Goal: Information Seeking & Learning: Learn about a topic

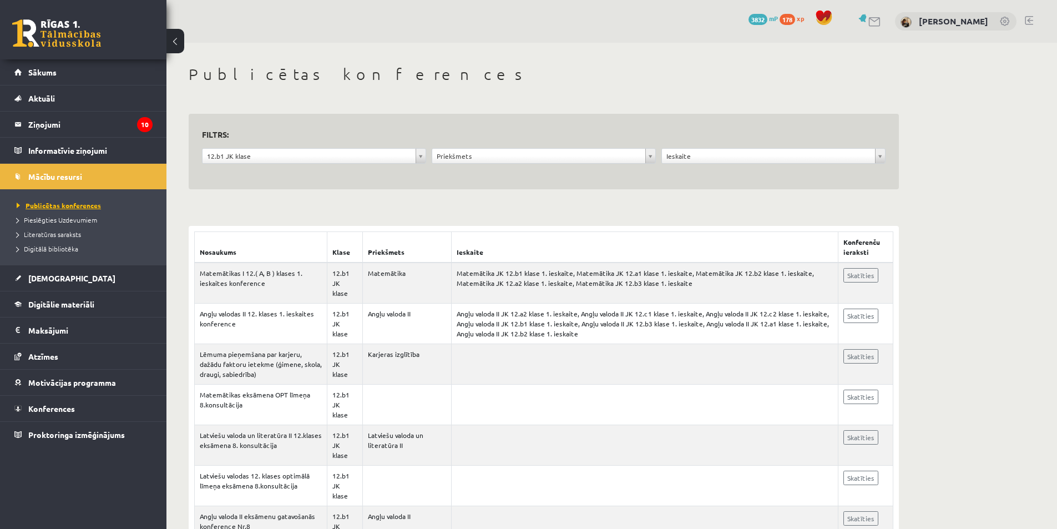
scroll to position [166, 0]
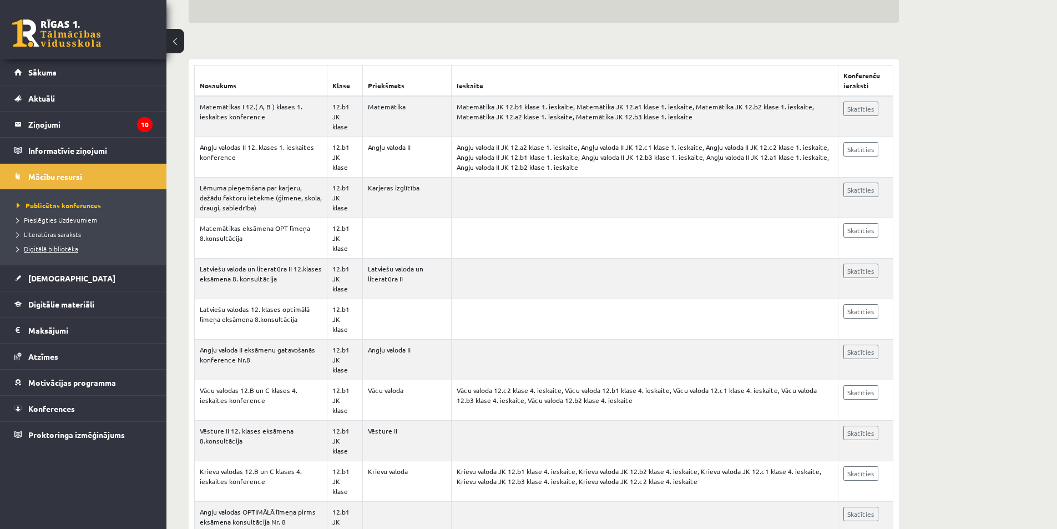
click at [72, 247] on span "Digitālā bibliotēka" at bounding box center [48, 248] width 62 height 9
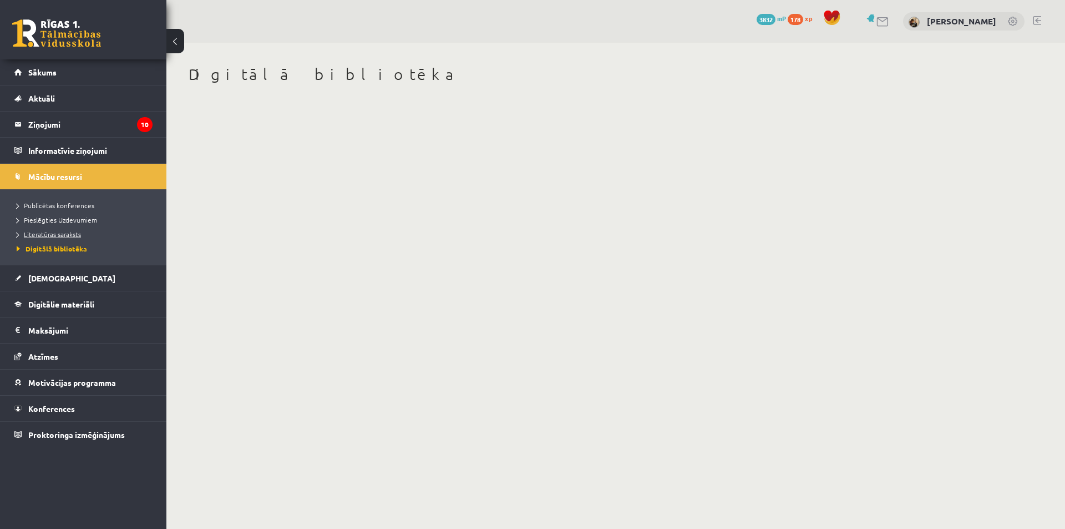
click at [66, 235] on span "Literatūras saraksts" at bounding box center [49, 234] width 64 height 9
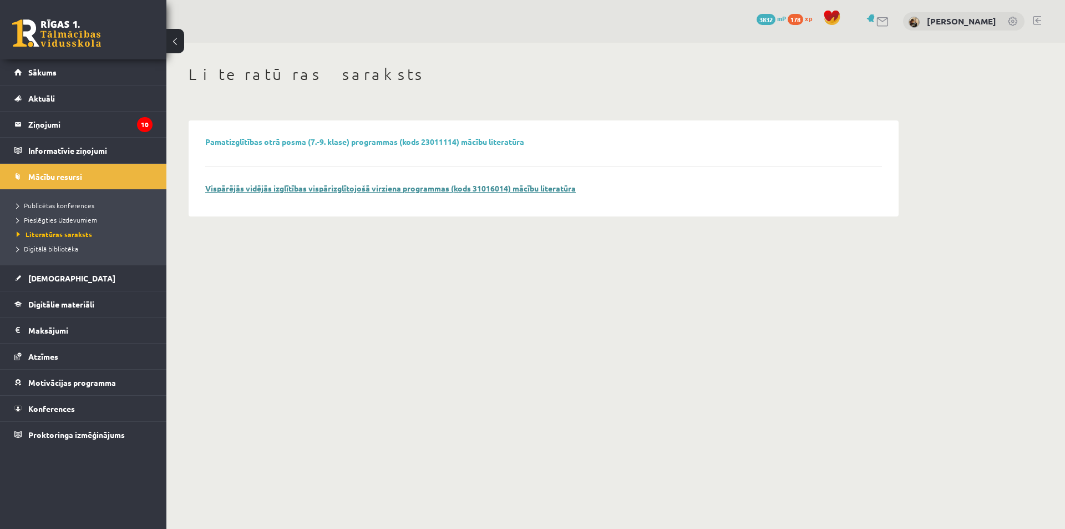
click at [353, 192] on link "Vispārējās vidējās izglītības vispārizglītojošā virziena programmas (kods 31016…" at bounding box center [390, 188] width 370 height 10
click at [84, 300] on span "Digitālie materiāli" at bounding box center [61, 304] width 66 height 10
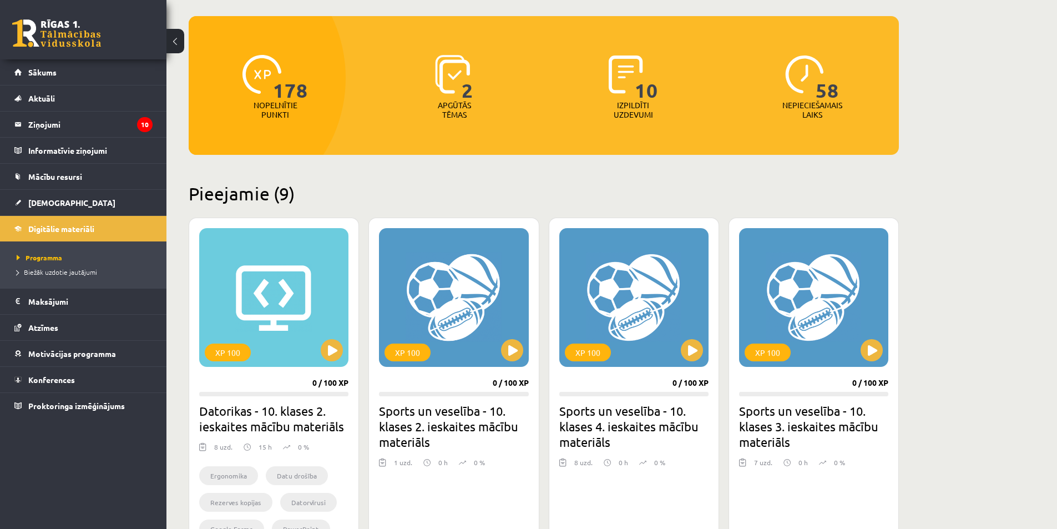
scroll to position [55, 0]
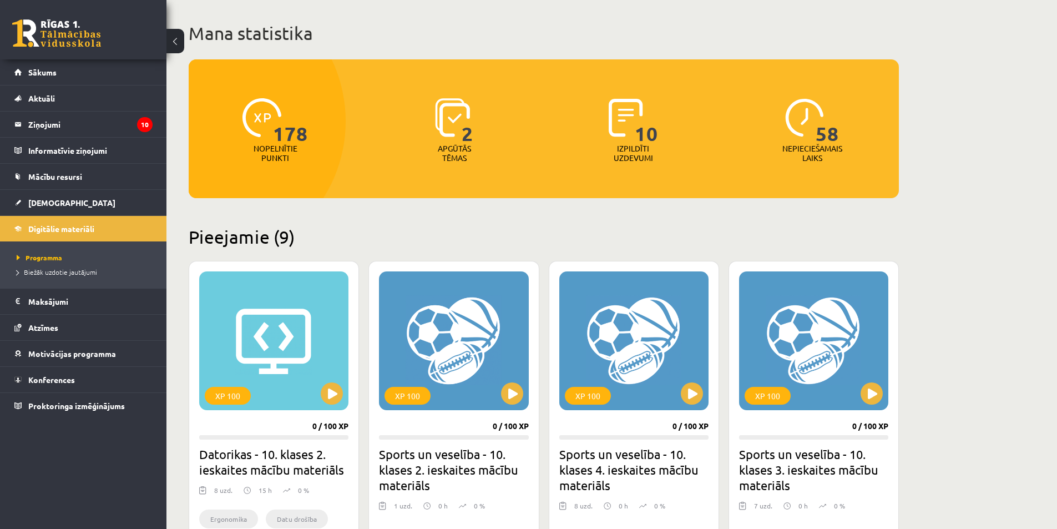
click at [460, 118] on img at bounding box center [452, 117] width 35 height 39
click at [468, 121] on span "2" at bounding box center [467, 120] width 12 height 45
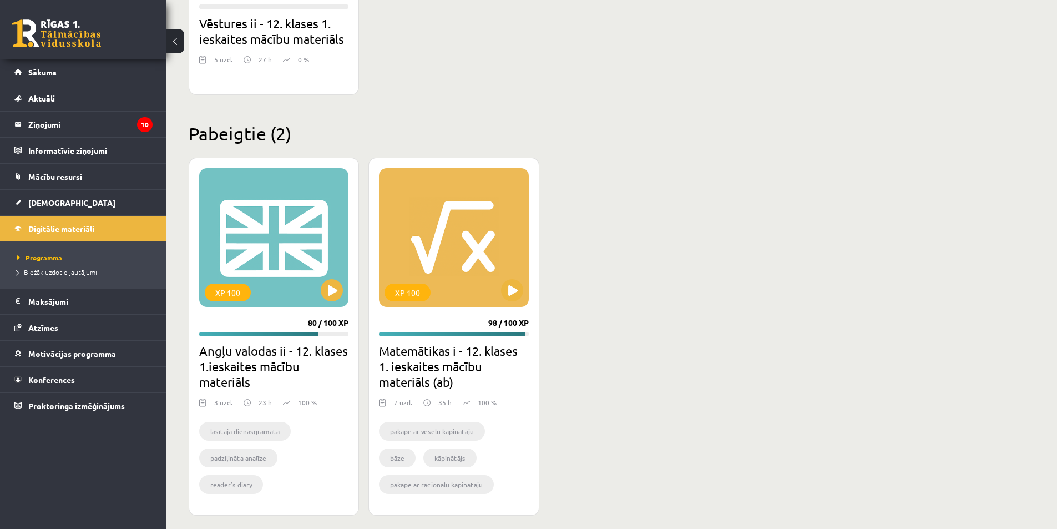
scroll to position [1198, 0]
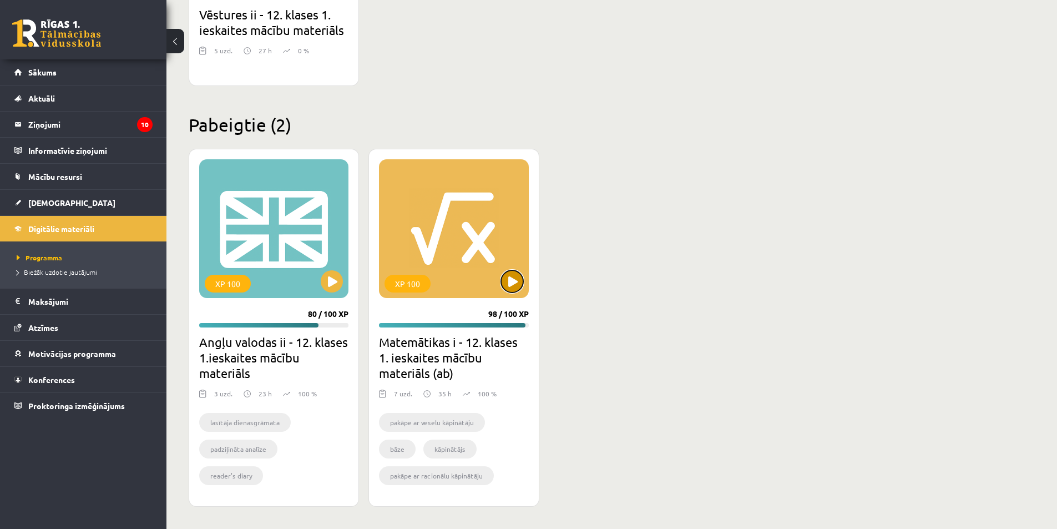
click at [510, 278] on button at bounding box center [512, 281] width 22 height 22
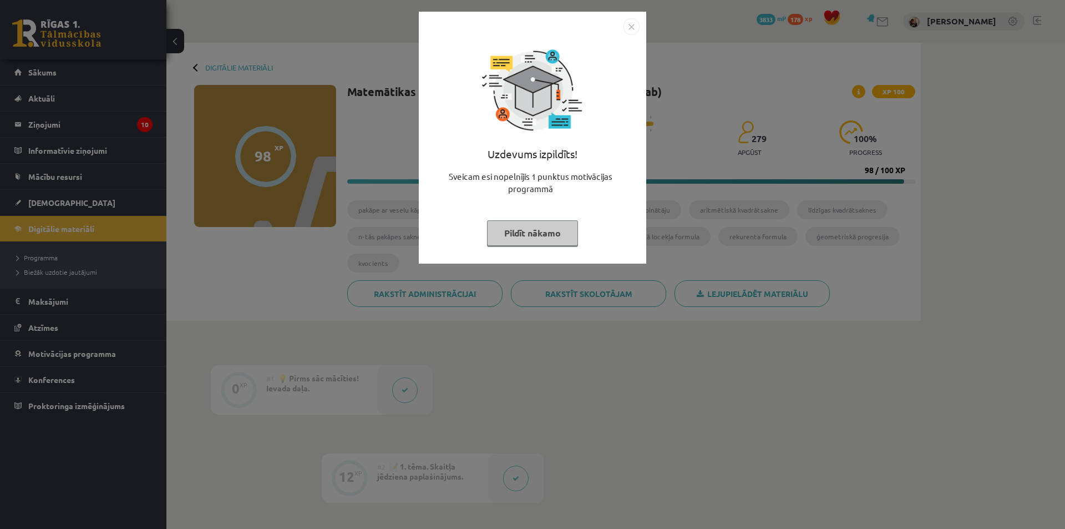
click at [635, 29] on img "Close" at bounding box center [631, 26] width 17 height 17
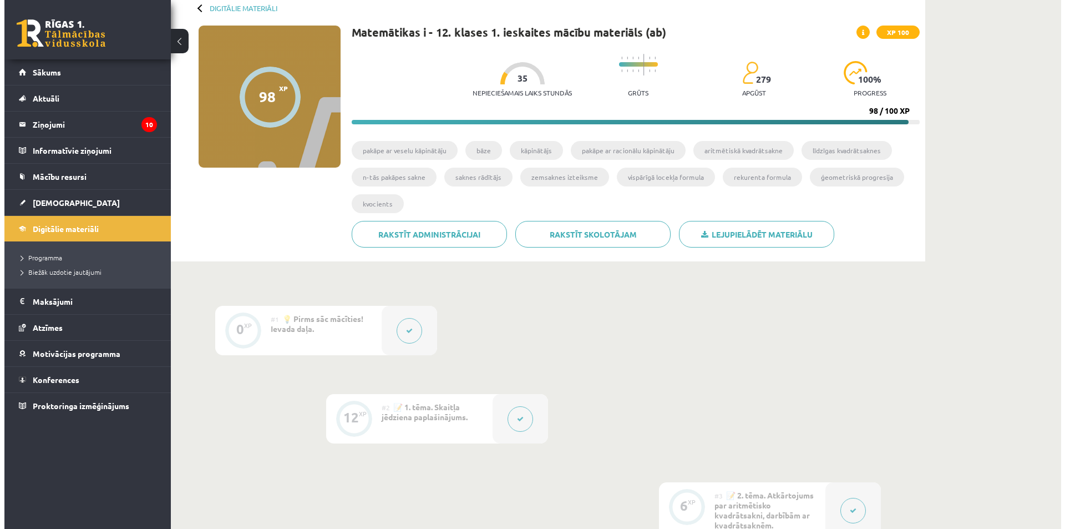
scroll to position [55, 0]
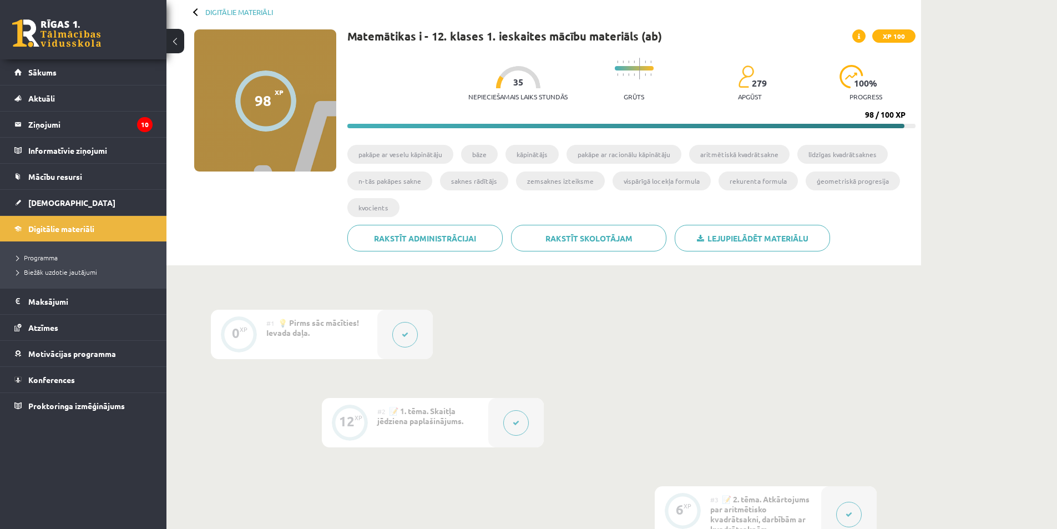
click at [408, 343] on button at bounding box center [405, 335] width 26 height 26
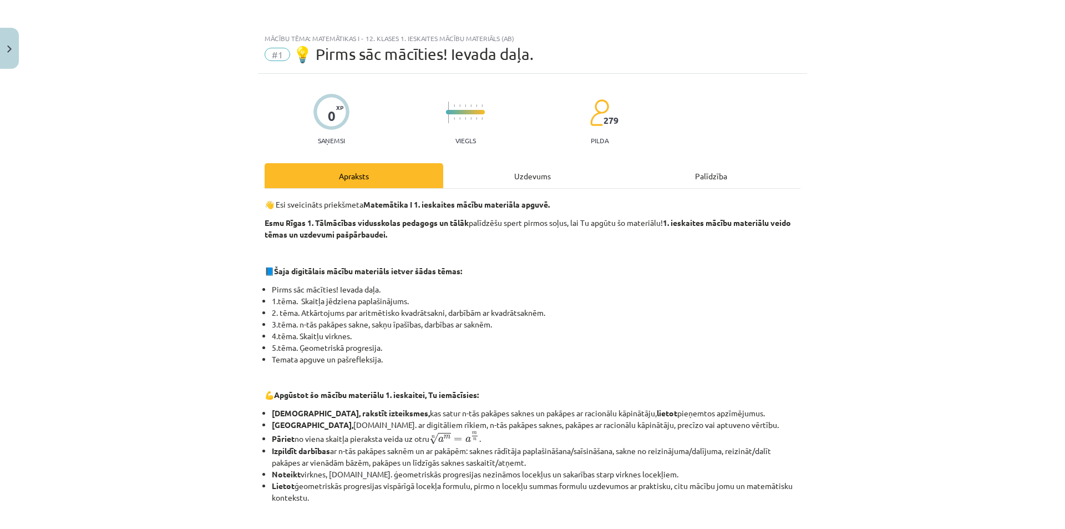
click at [548, 180] on div "Uzdevums" at bounding box center [532, 175] width 179 height 25
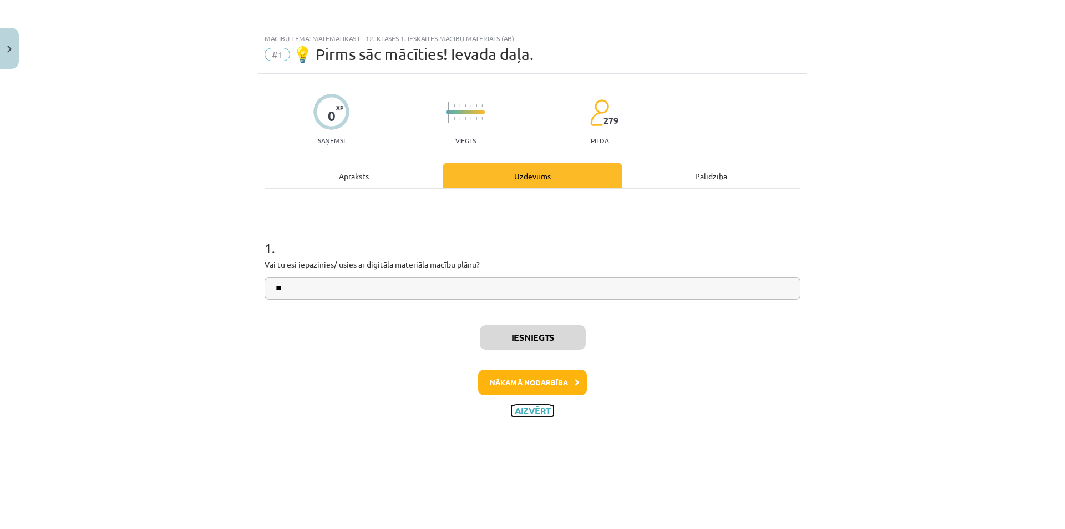
click at [542, 413] on button "Aizvērt" at bounding box center [532, 410] width 42 height 11
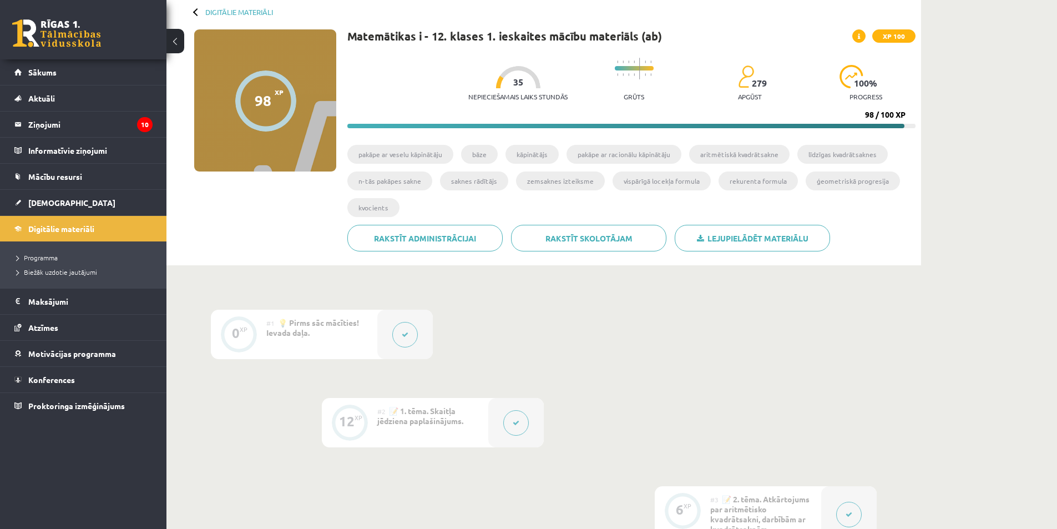
click at [506, 419] on button at bounding box center [516, 423] width 26 height 26
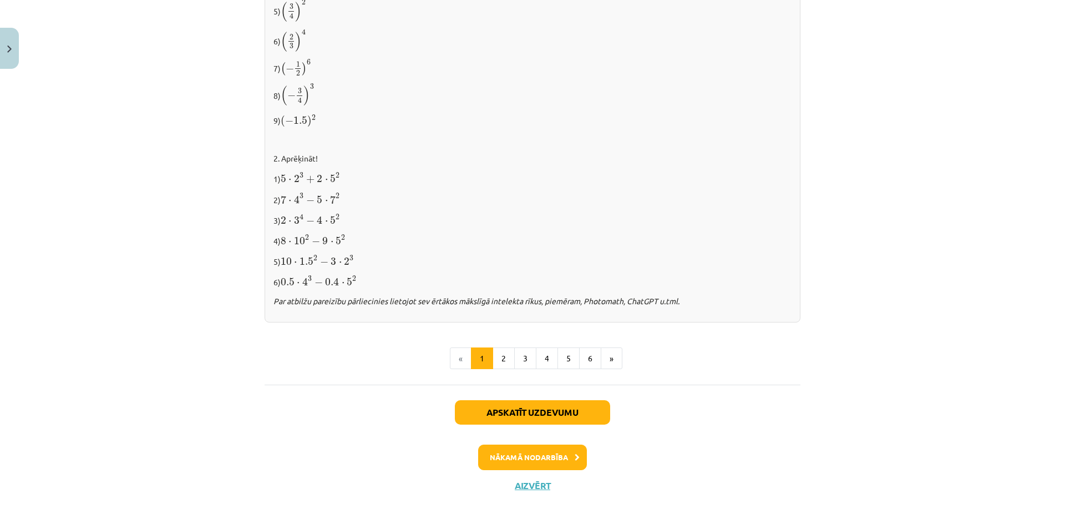
scroll to position [1083, 0]
click at [519, 479] on button "Aizvērt" at bounding box center [532, 484] width 42 height 11
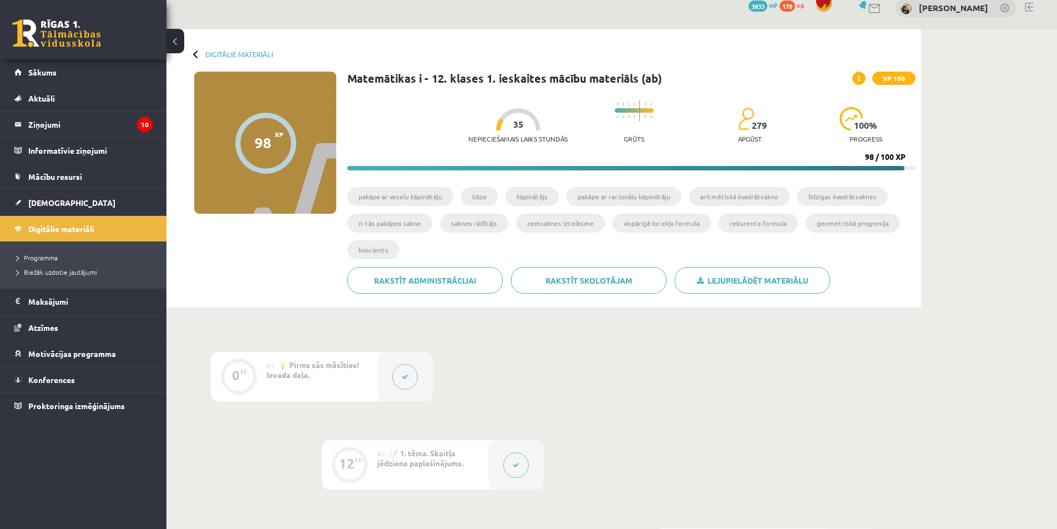
scroll to position [0, 0]
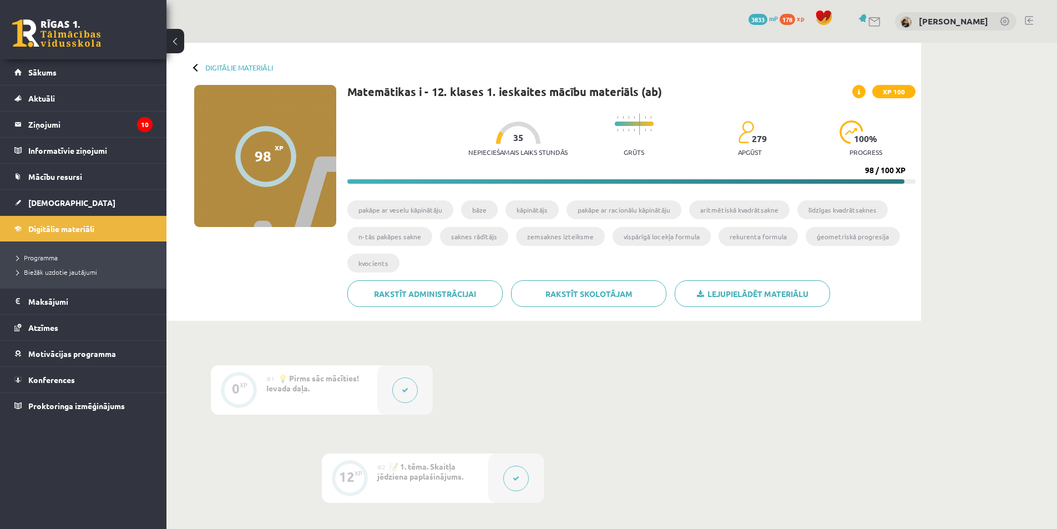
click at [1024, 19] on link at bounding box center [1028, 20] width 8 height 9
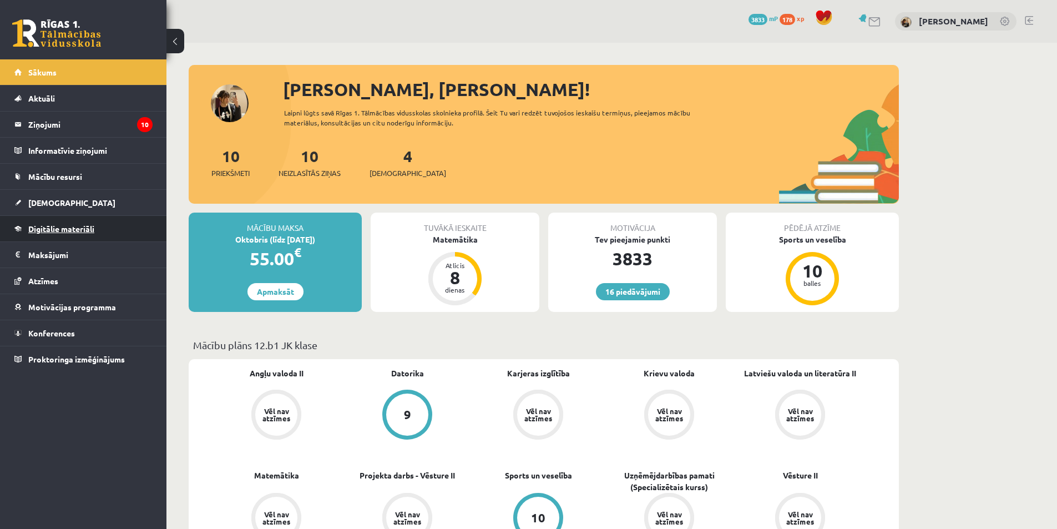
click at [59, 221] on link "Digitālie materiāli" at bounding box center [83, 229] width 138 height 26
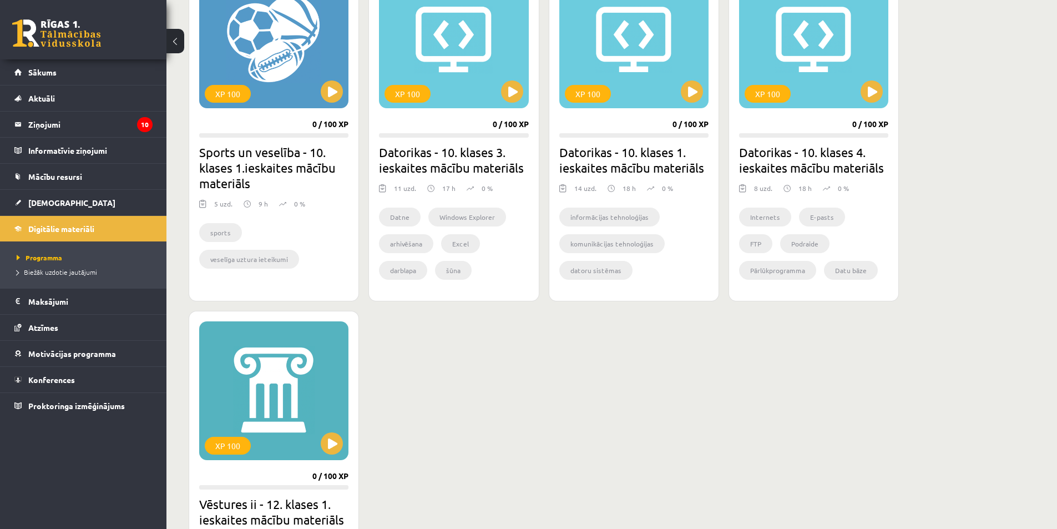
scroll to position [776, 0]
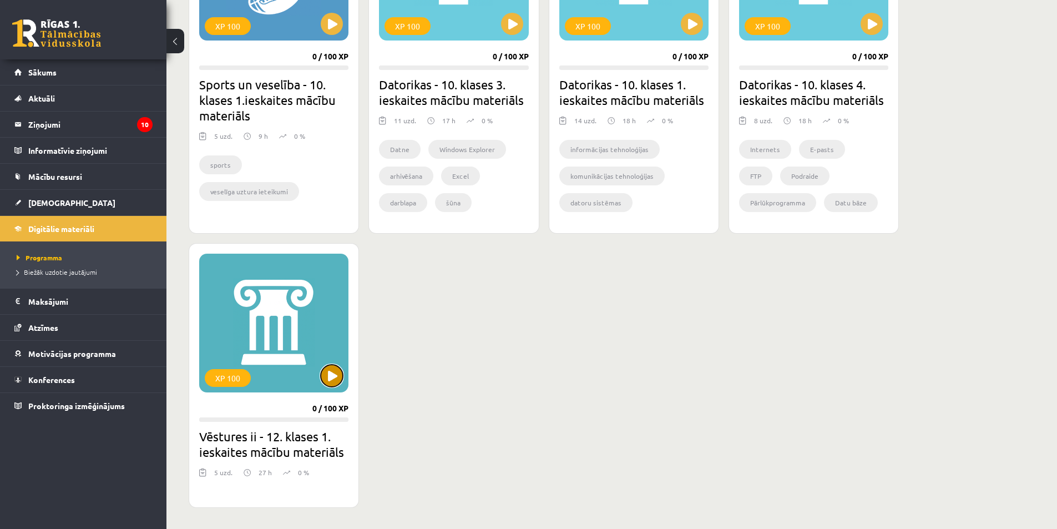
click at [334, 377] on button at bounding box center [332, 375] width 22 height 22
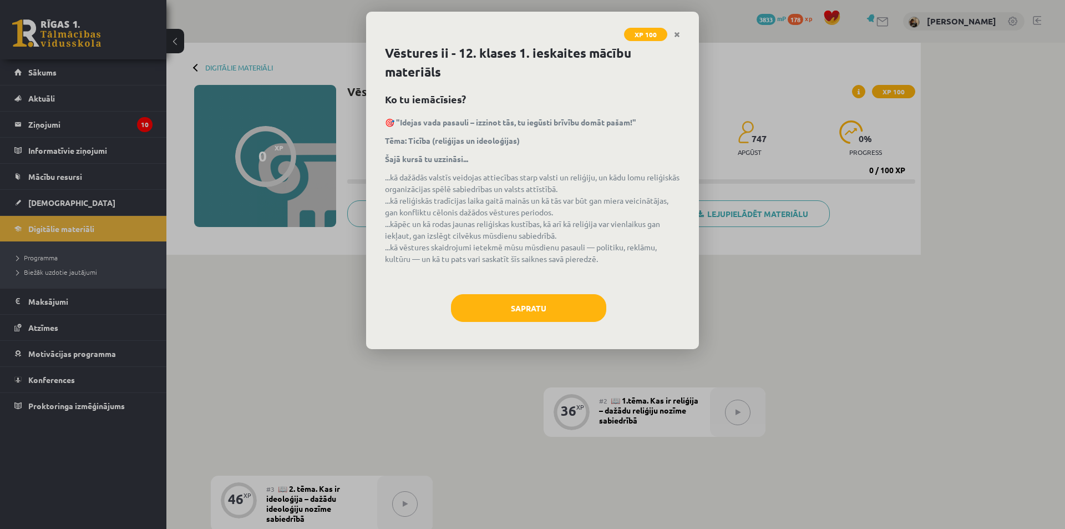
drag, startPoint x: 674, startPoint y: 36, endPoint x: 669, endPoint y: 41, distance: 7.5
click at [674, 36] on icon "Close" at bounding box center [677, 35] width 6 height 8
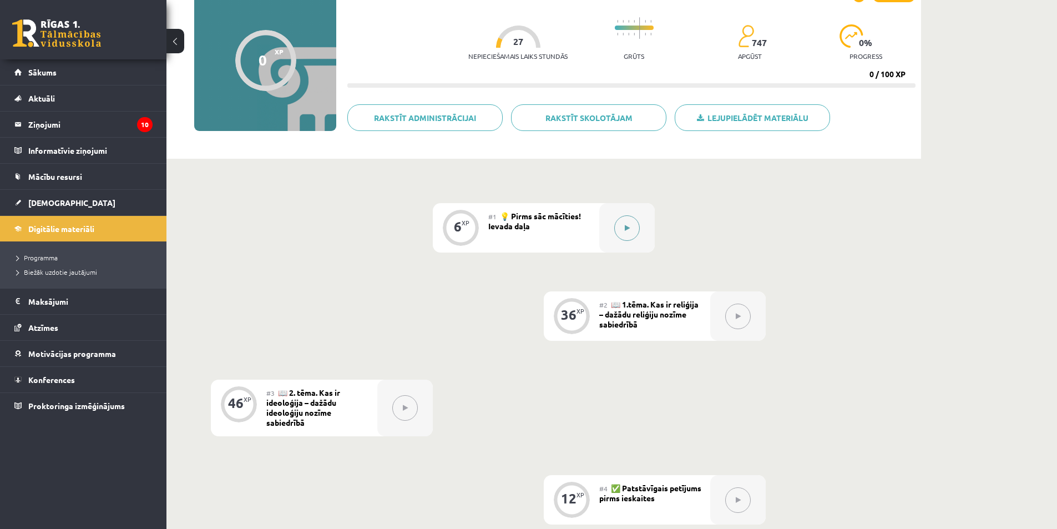
scroll to position [111, 0]
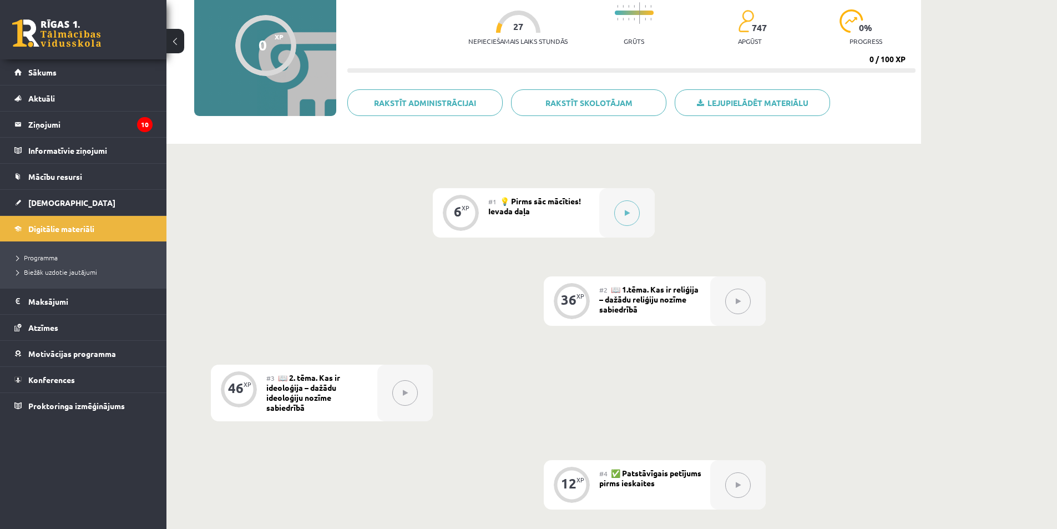
click at [740, 312] on button at bounding box center [738, 301] width 26 height 26
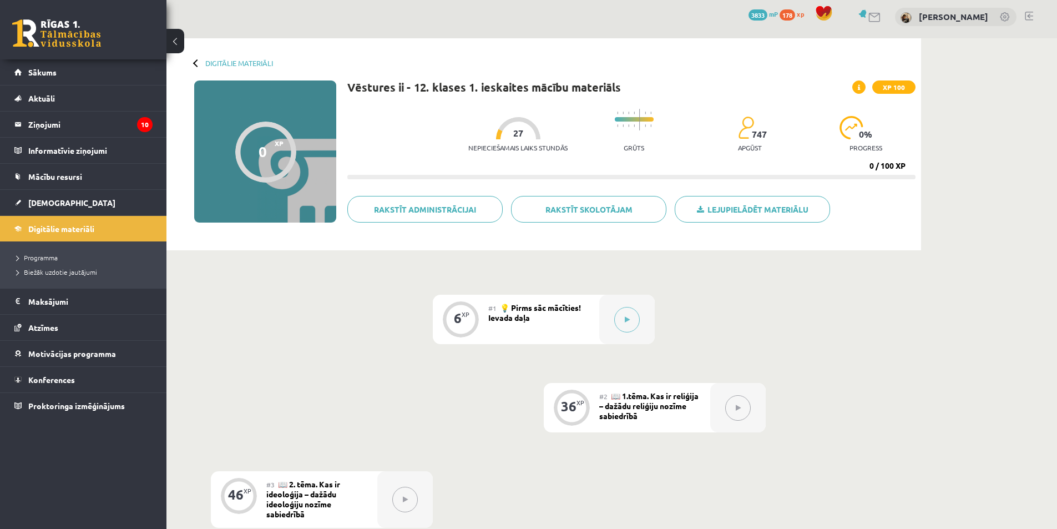
scroll to position [0, 0]
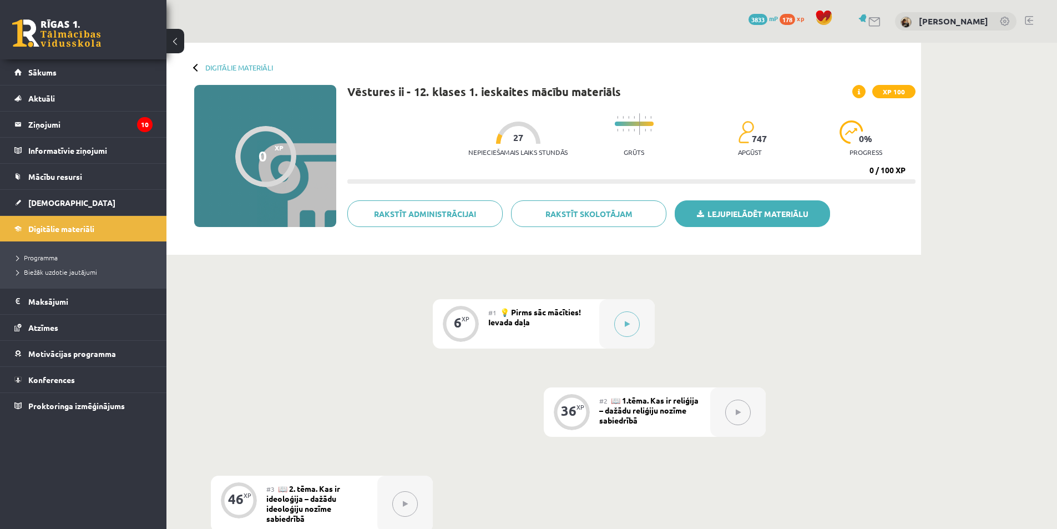
click at [702, 215] on icon at bounding box center [700, 214] width 7 height 8
click at [217, 65] on link "Digitālie materiāli" at bounding box center [239, 67] width 68 height 8
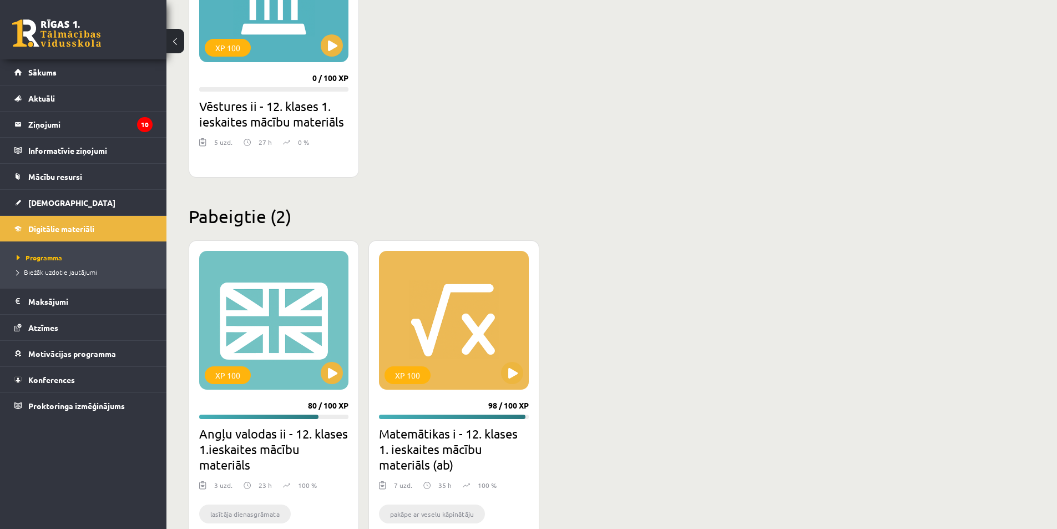
scroll to position [1109, 0]
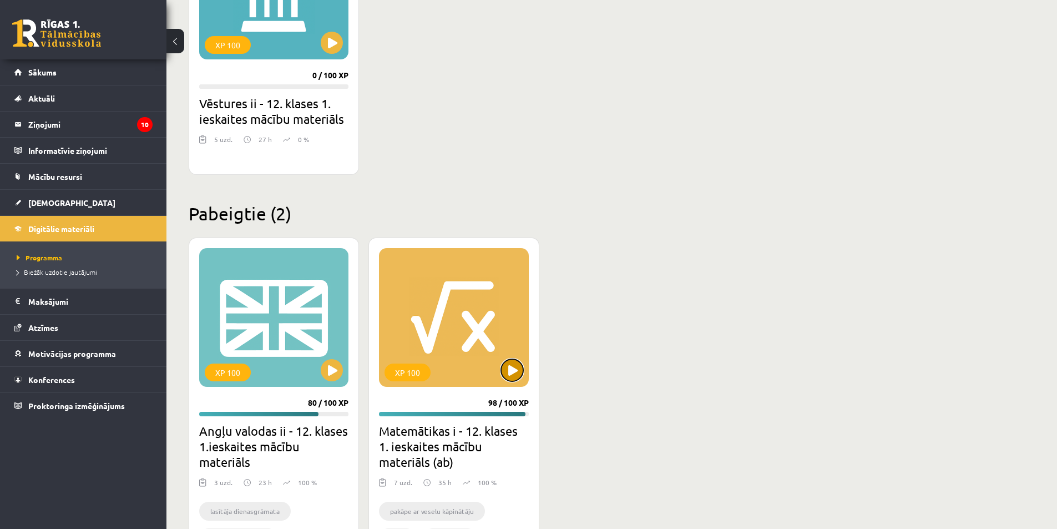
click at [511, 378] on button at bounding box center [512, 370] width 22 height 22
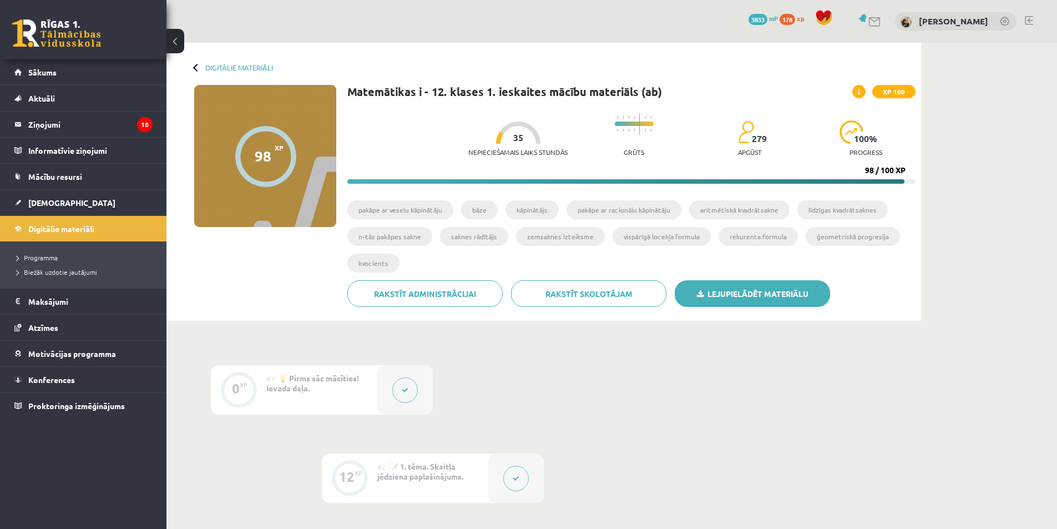
click at [770, 284] on link "Lejupielādēt materiālu" at bounding box center [751, 293] width 155 height 27
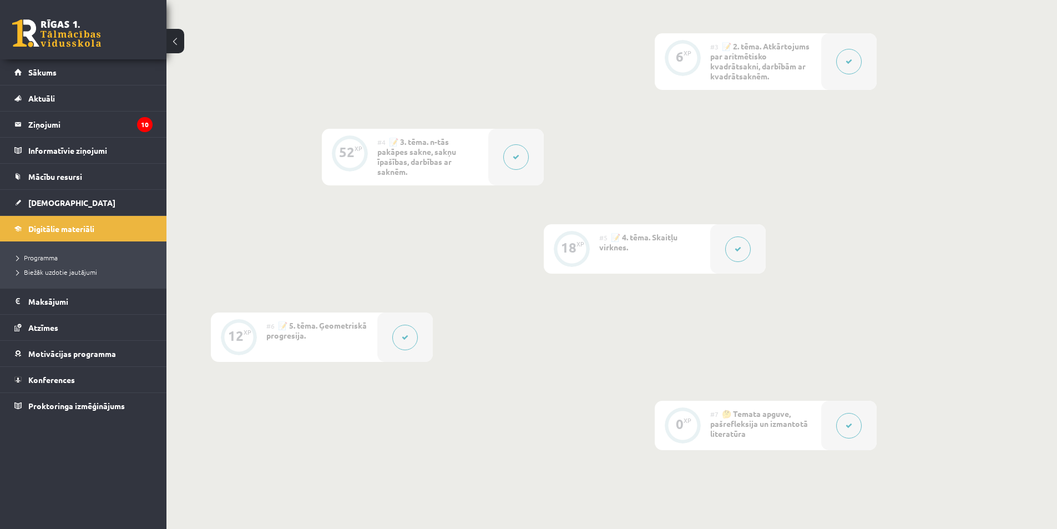
scroll to position [555, 0]
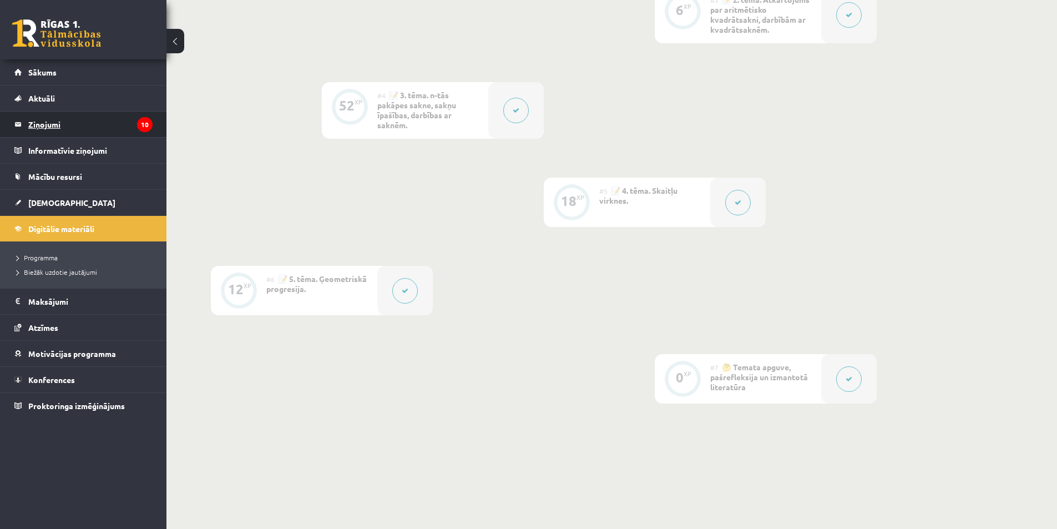
click at [73, 116] on legend "Ziņojumi 10" at bounding box center [90, 124] width 124 height 26
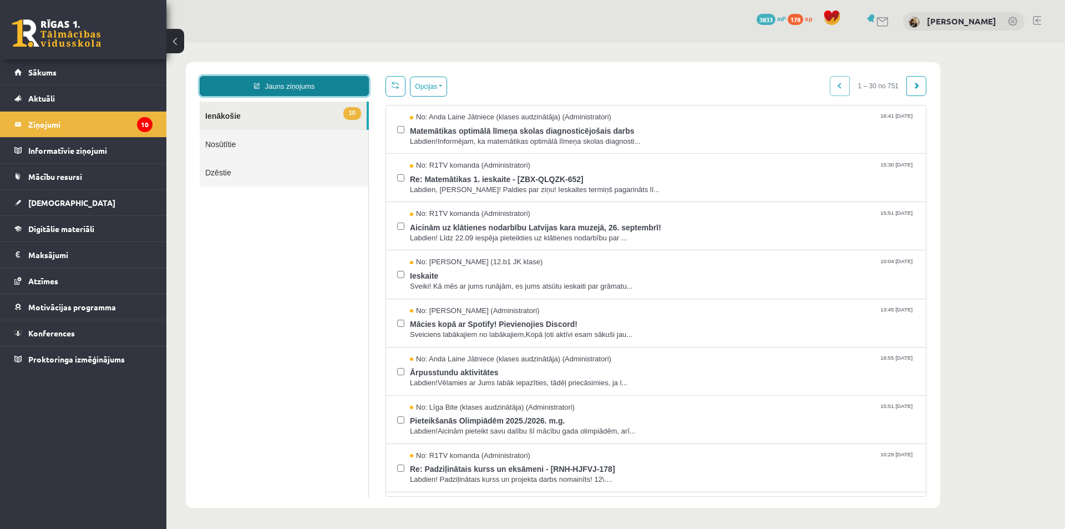
click at [299, 88] on link "Jauns ziņojums" at bounding box center [284, 86] width 169 height 20
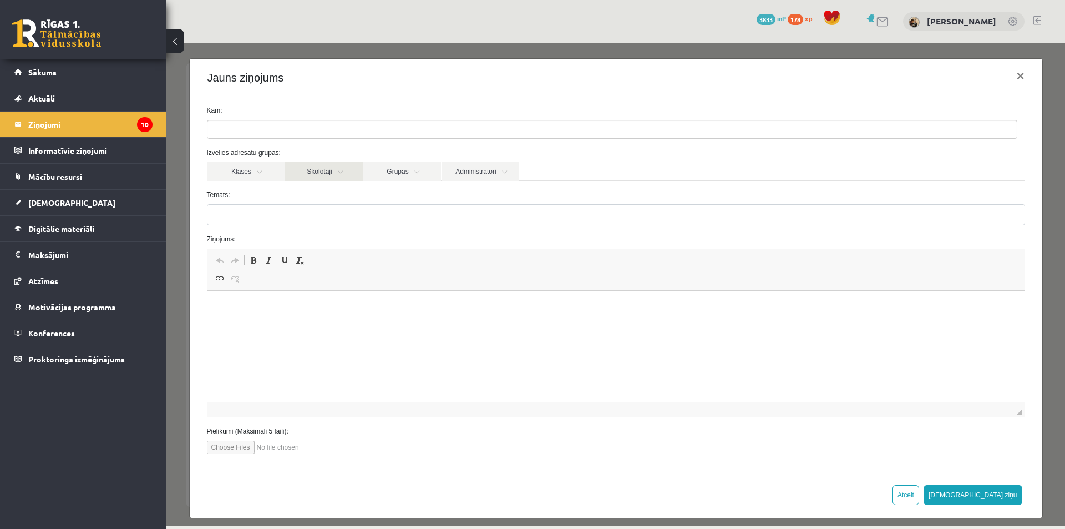
click at [351, 174] on link "Skolotāji" at bounding box center [324, 171] width 78 height 19
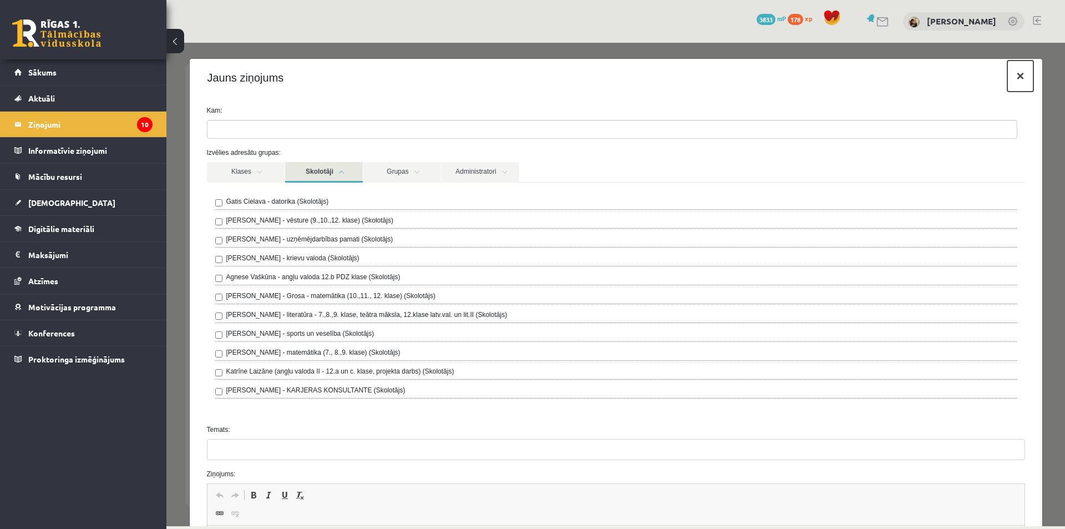
click at [1010, 76] on button "×" at bounding box center [1020, 75] width 26 height 31
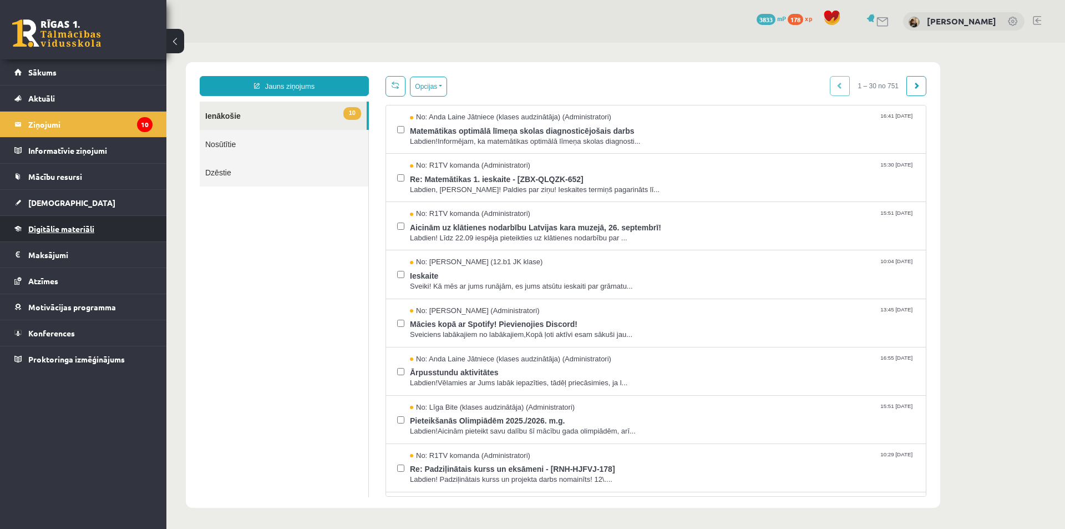
click at [62, 235] on link "Digitālie materiāli" at bounding box center [83, 229] width 138 height 26
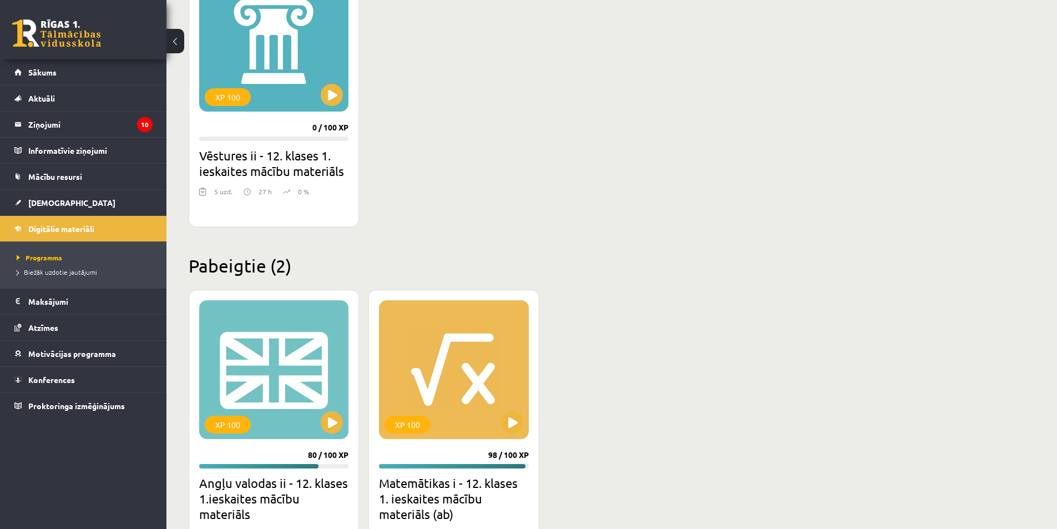
scroll to position [1165, 0]
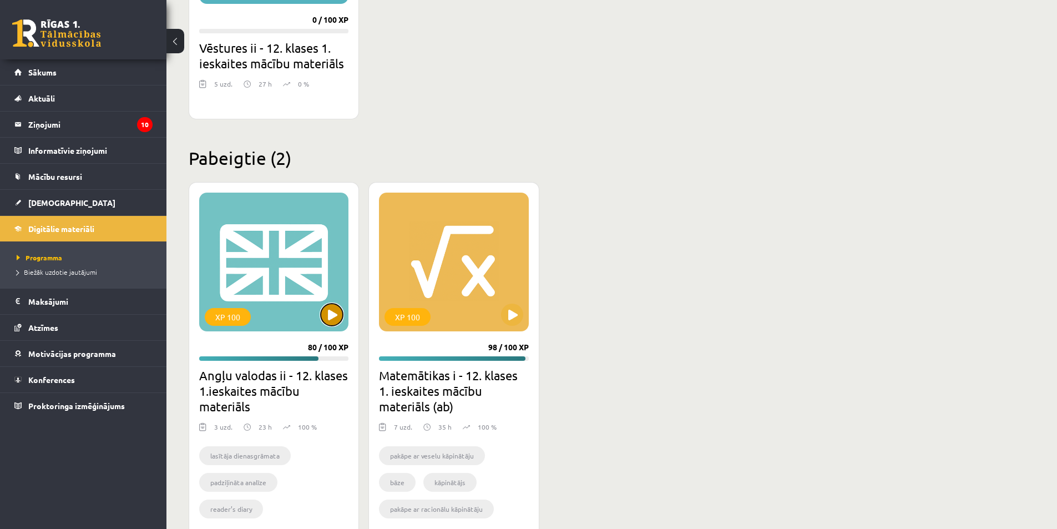
click at [338, 312] on button at bounding box center [332, 314] width 22 height 22
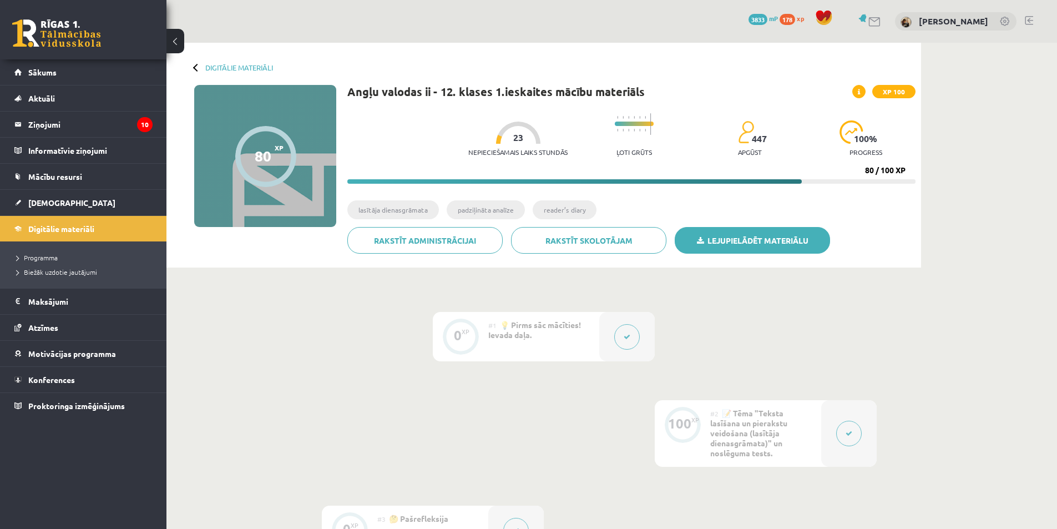
click at [778, 233] on link "Lejupielādēt materiālu" at bounding box center [751, 240] width 155 height 27
click at [265, 59] on div "Digitālie materiāli 80 XP XP 100 80 / 100 XP Angļu valodas ii - 12. klases 1.ie…" at bounding box center [543, 155] width 754 height 225
click at [262, 66] on link "Digitālie materiāli" at bounding box center [239, 67] width 68 height 8
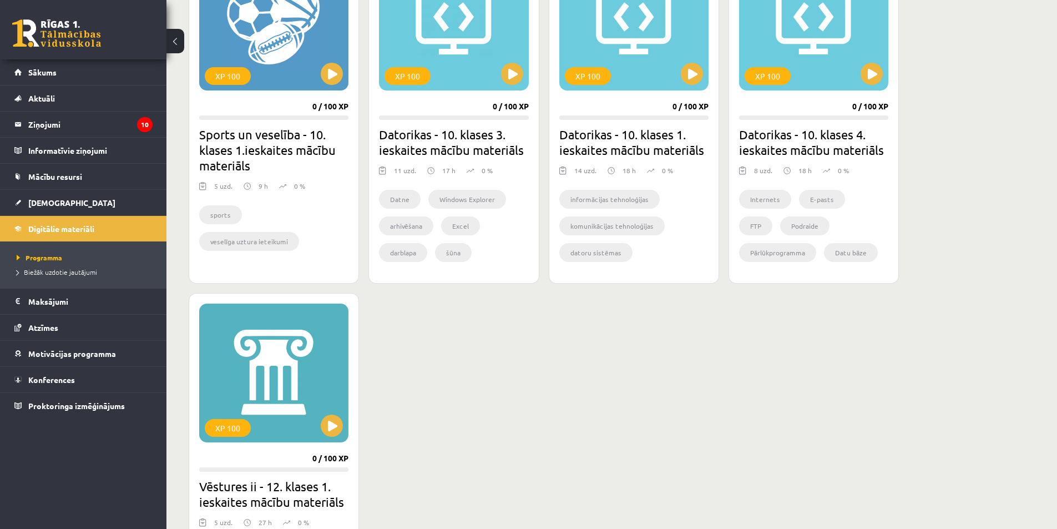
scroll to position [776, 0]
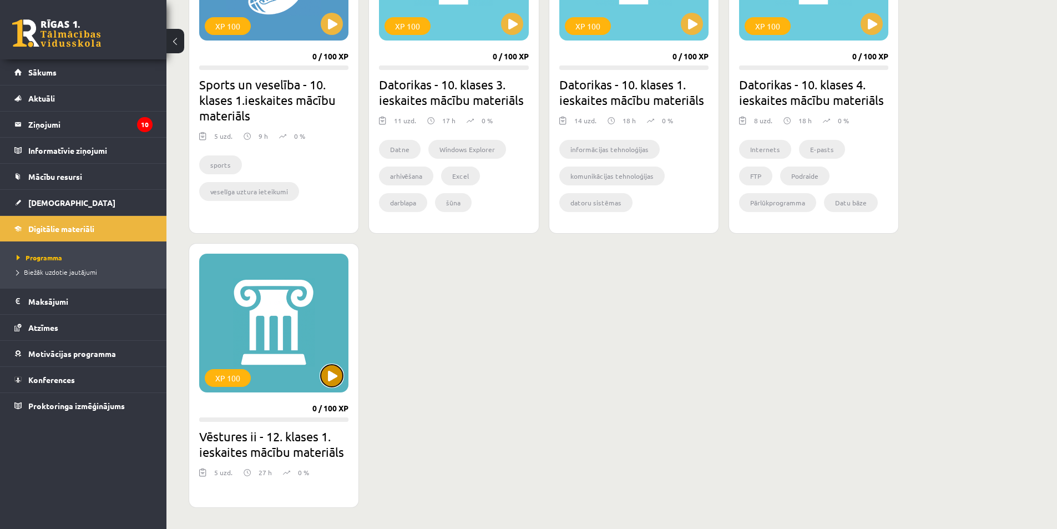
click at [324, 371] on button at bounding box center [332, 375] width 22 height 22
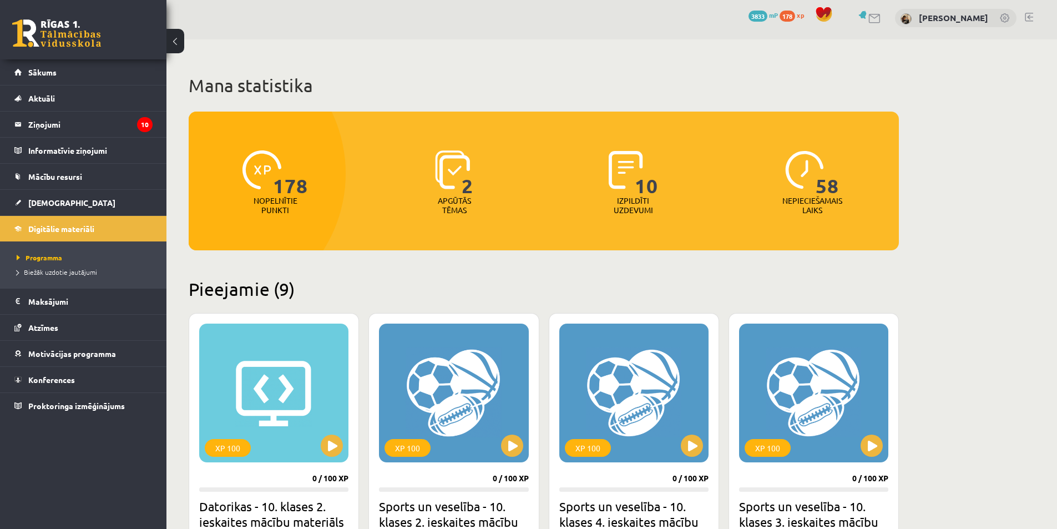
scroll to position [0, 0]
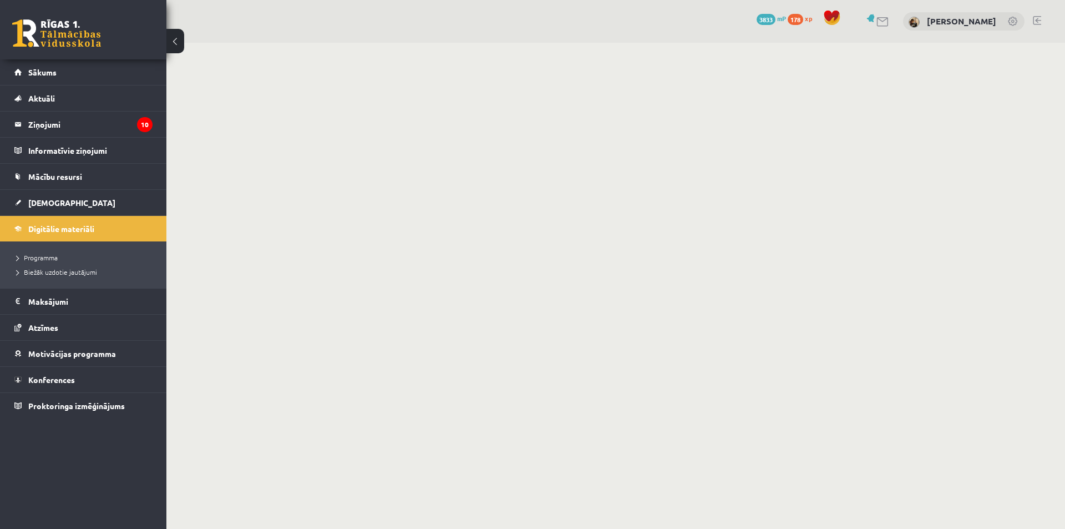
click at [1035, 22] on link at bounding box center [1037, 20] width 8 height 9
